Goal: Task Accomplishment & Management: Use online tool/utility

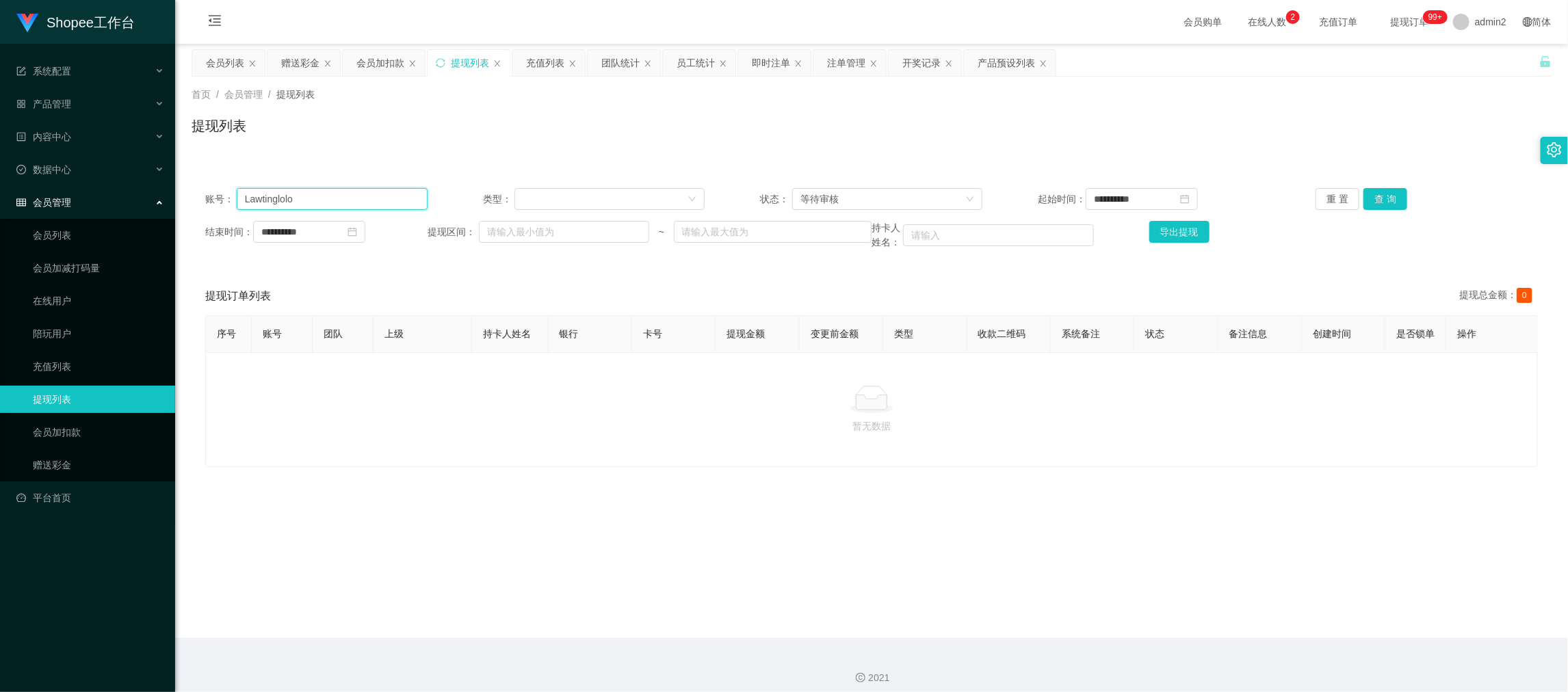
click at [343, 195] on input "Lawtinglolo" at bounding box center [332, 199] width 191 height 22
click at [877, 204] on div "等待审核" at bounding box center [883, 199] width 165 height 21
click at [838, 249] on li "审核成功" at bounding box center [882, 248] width 189 height 22
click at [1386, 202] on button "查 询" at bounding box center [1385, 199] width 44 height 22
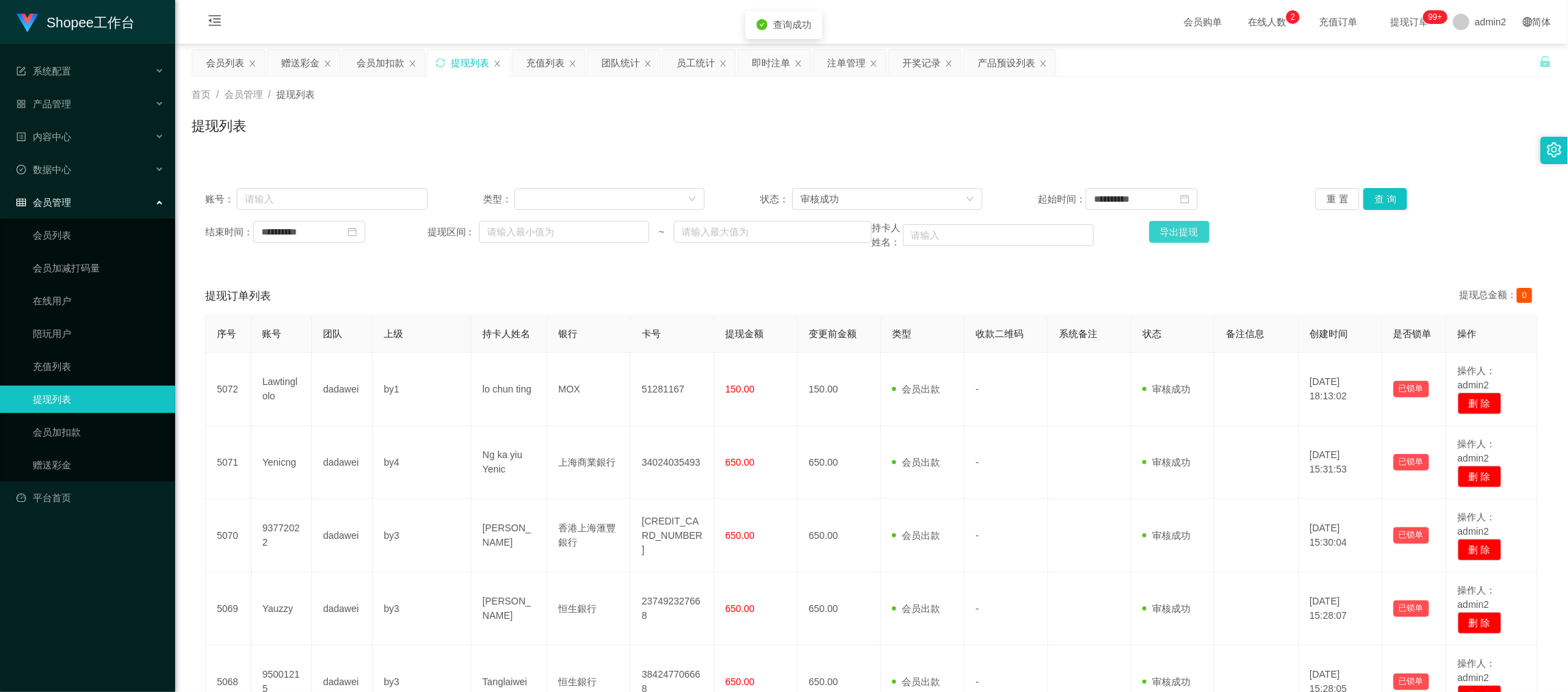
click at [1168, 236] on button "导出提现" at bounding box center [1180, 232] width 60 height 22
click at [624, 63] on div "团队统计" at bounding box center [621, 63] width 38 height 26
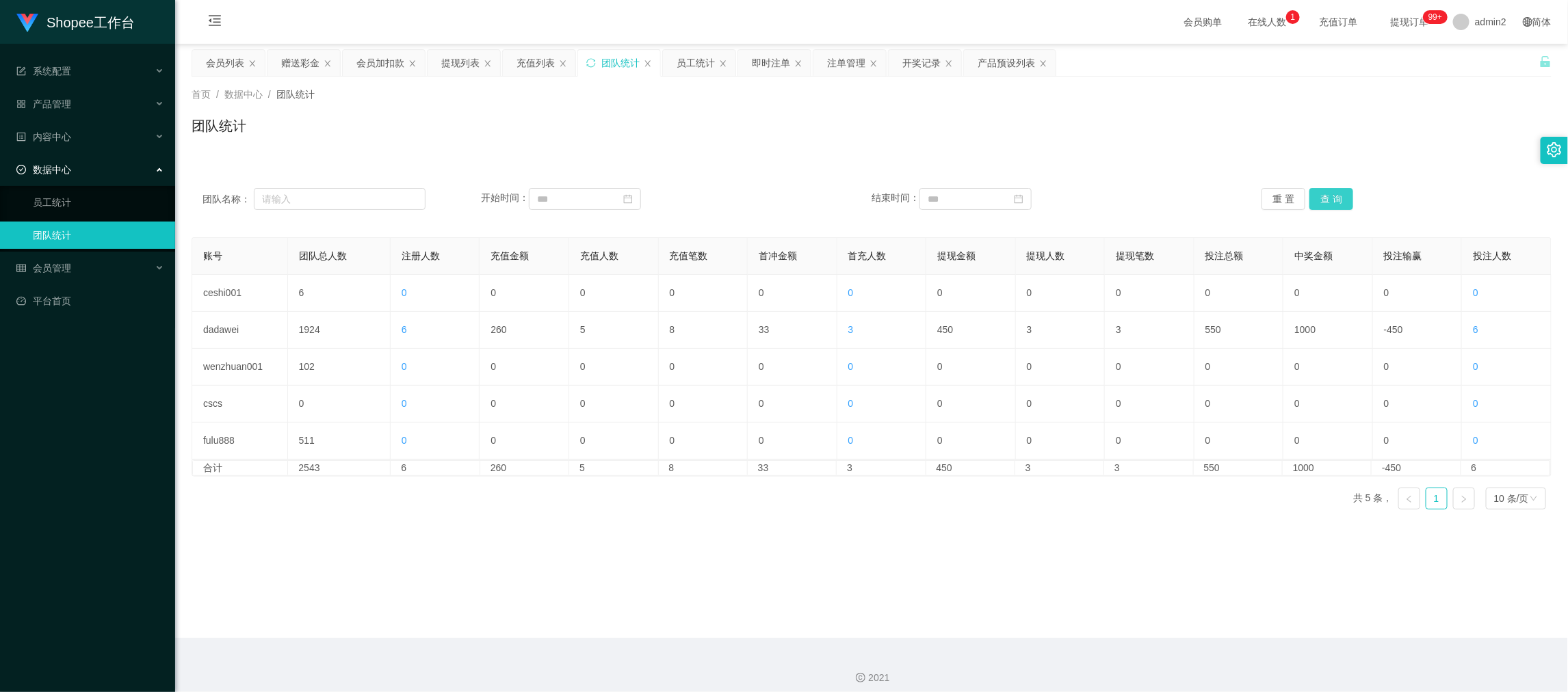
click at [1335, 202] on button "查 询" at bounding box center [1331, 199] width 44 height 22
click at [555, 525] on main "关闭左侧 关闭右侧 关闭其它 刷新页面 会员列表 赠送彩金 会员加扣款 提现列表 充值列表 团队统计 员工统计 即时注单 注单管理 开奖记录 产品预设列表 首…" at bounding box center [872, 340] width 1393 height 594
click at [516, 58] on div "充值列表" at bounding box center [538, 63] width 72 height 26
click at [528, 60] on div "充值列表" at bounding box center [536, 63] width 38 height 26
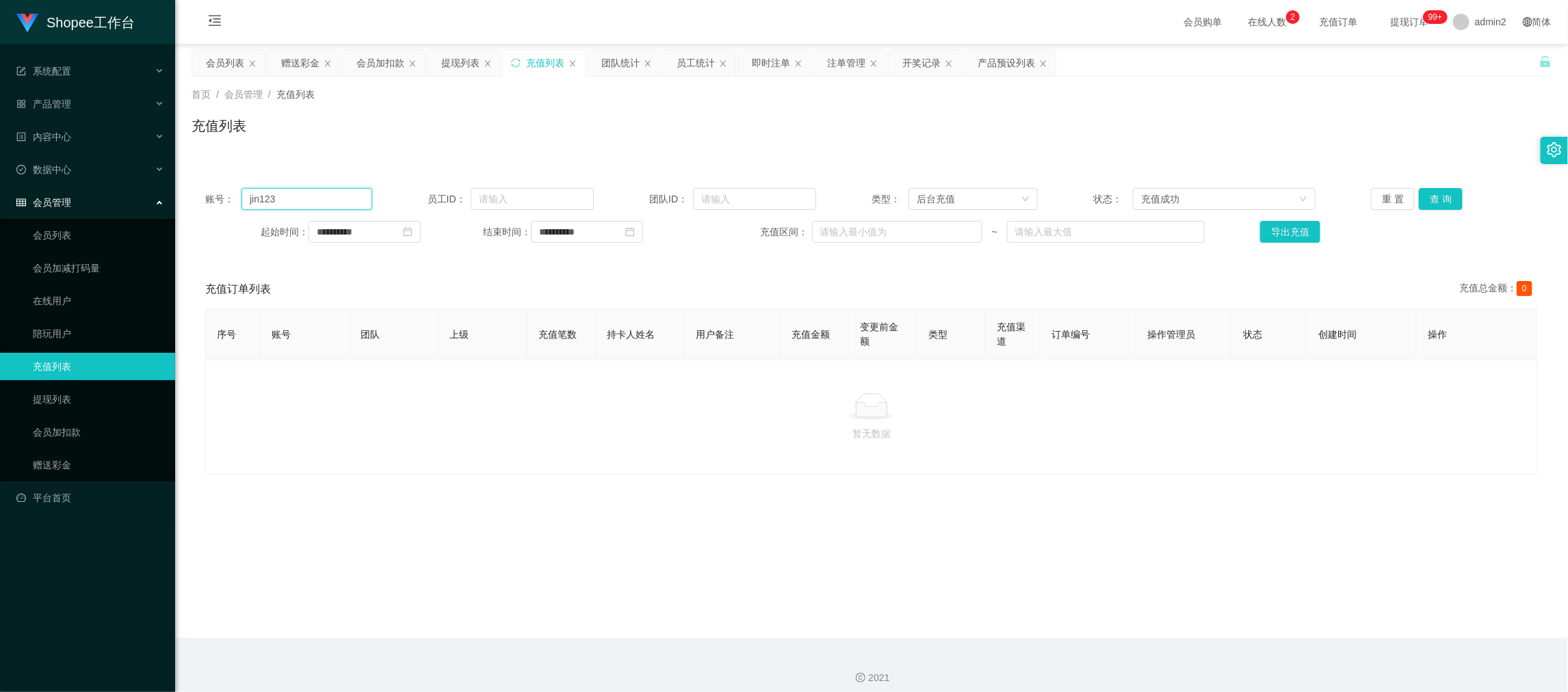
click at [332, 195] on input "jin123" at bounding box center [306, 199] width 130 height 22
click at [1435, 199] on button "查 询" at bounding box center [1440, 199] width 44 height 22
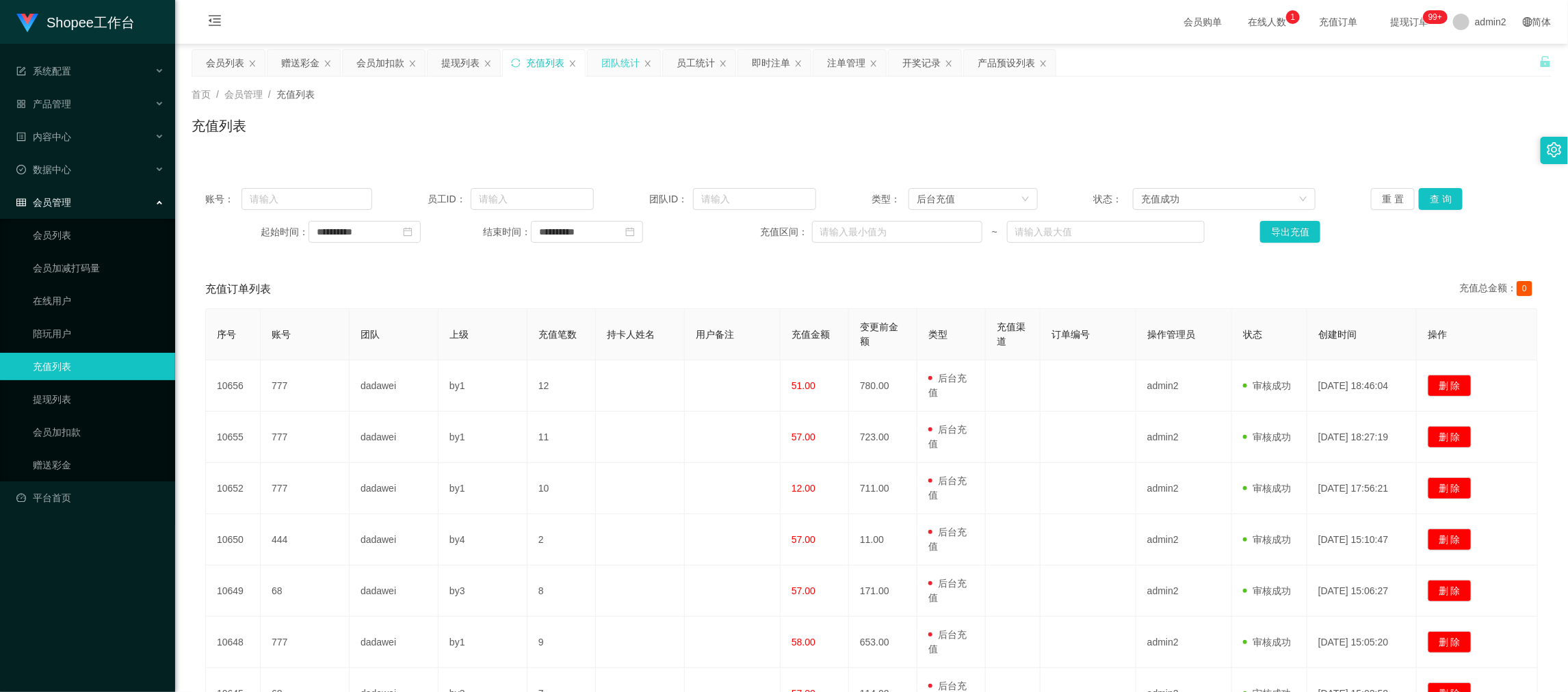
click at [616, 57] on div "团队统计" at bounding box center [621, 63] width 38 height 26
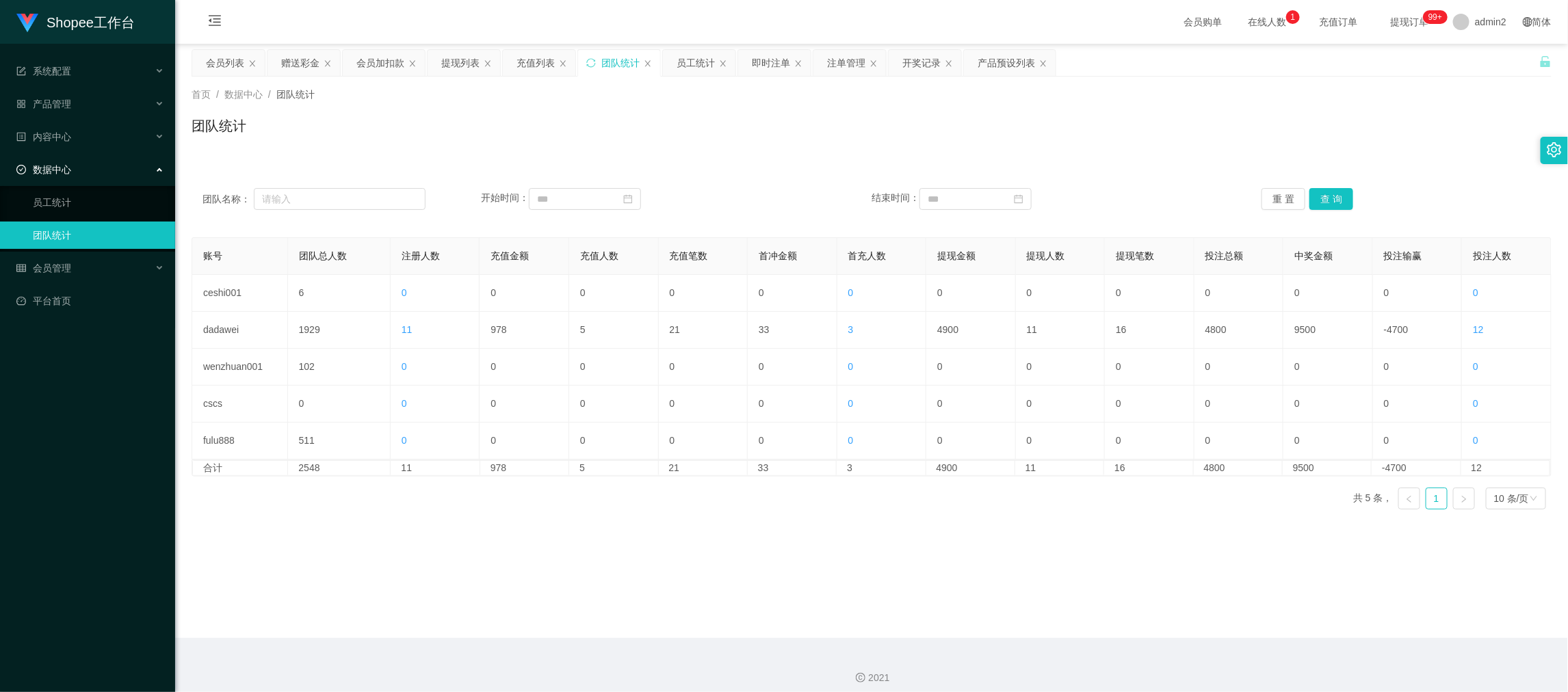
click at [1105, 598] on main "关闭左侧 关闭右侧 关闭其它 刷新页面 会员列表 赠送彩金 会员加扣款 提现列表 充值列表 团队统计 员工统计 即时注单 注单管理 开奖记录 产品预设列表 首…" at bounding box center [872, 340] width 1393 height 594
click at [1335, 196] on button "查 询" at bounding box center [1331, 199] width 44 height 22
drag, startPoint x: 978, startPoint y: 548, endPoint x: 838, endPoint y: 460, distance: 165.4
click at [976, 548] on main "关闭左侧 关闭右侧 关闭其它 刷新页面 会员列表 赠送彩金 会员加扣款 提现列表 充值列表 团队统计 员工统计 即时注单 注单管理 开奖记录 产品预设列表 首…" at bounding box center [872, 340] width 1393 height 594
